Goal: Task Accomplishment & Management: Use online tool/utility

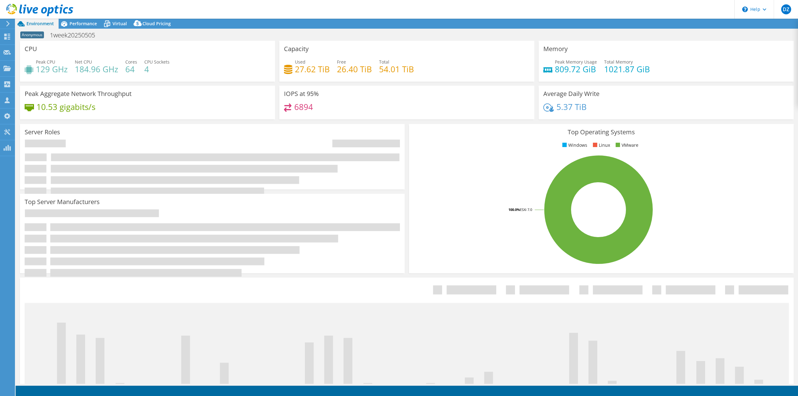
select select "USD"
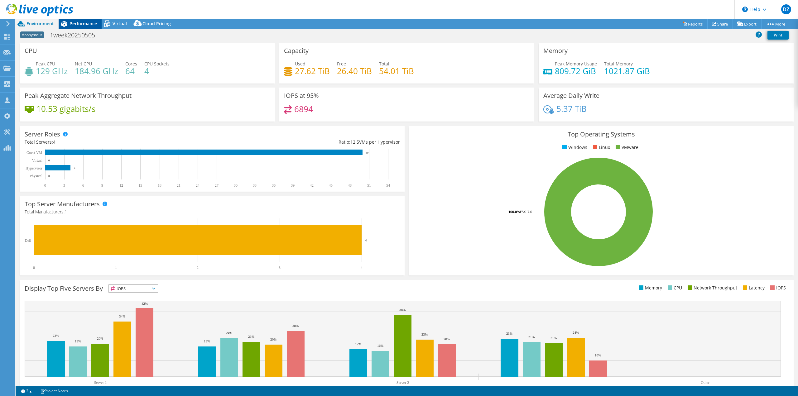
click at [84, 22] on span "Performance" at bounding box center [83, 24] width 27 height 6
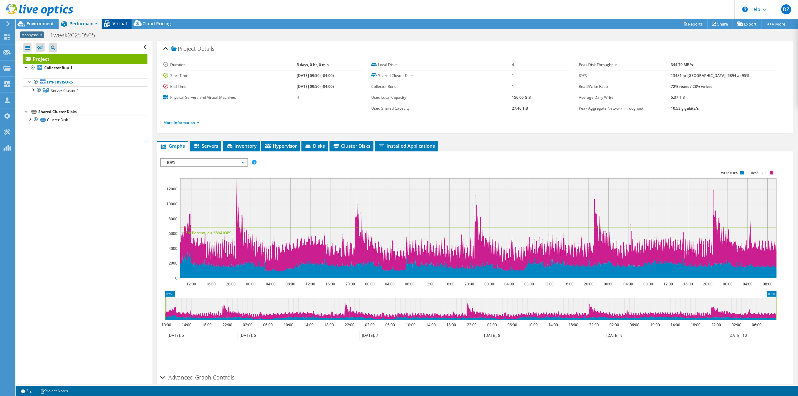
click at [110, 21] on icon at bounding box center [107, 23] width 11 height 11
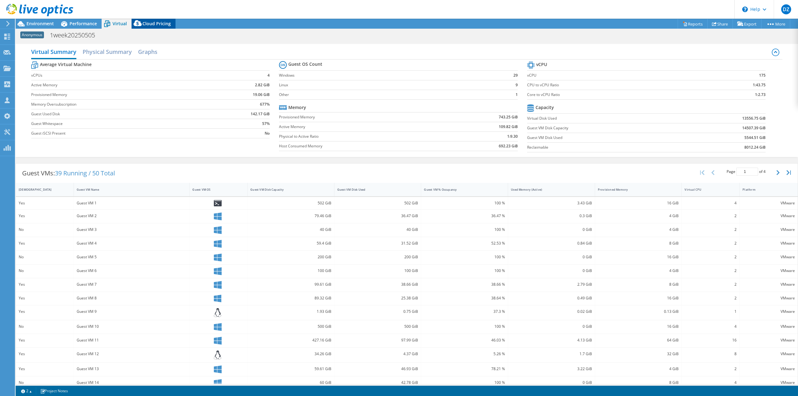
click at [149, 22] on span "Cloud Pricing" at bounding box center [156, 24] width 28 height 6
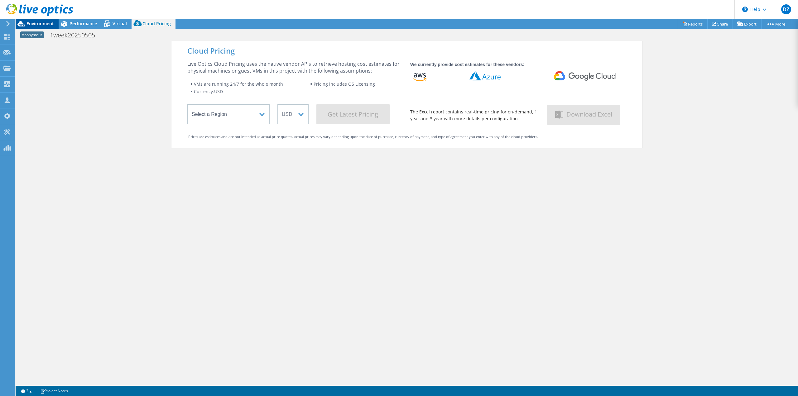
click at [42, 23] on span "Environment" at bounding box center [39, 24] width 27 height 6
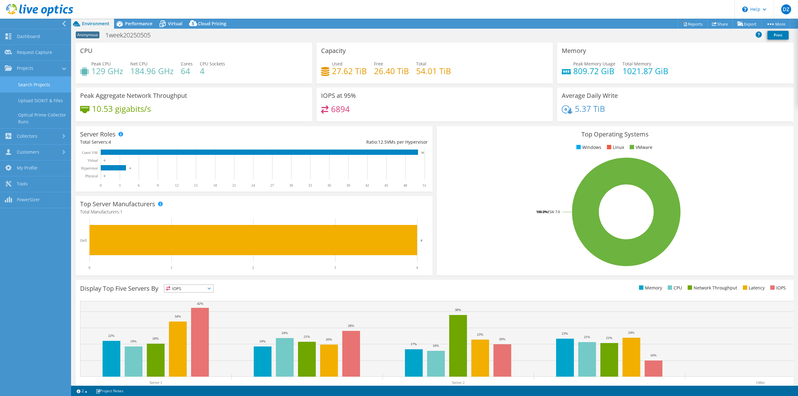
click at [26, 86] on link "Search Projects" at bounding box center [35, 85] width 71 height 16
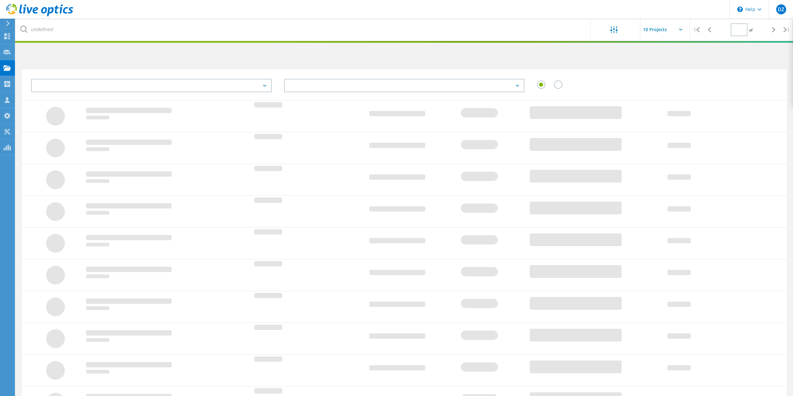
type input "1"
